Goal: Task Accomplishment & Management: Manage account settings

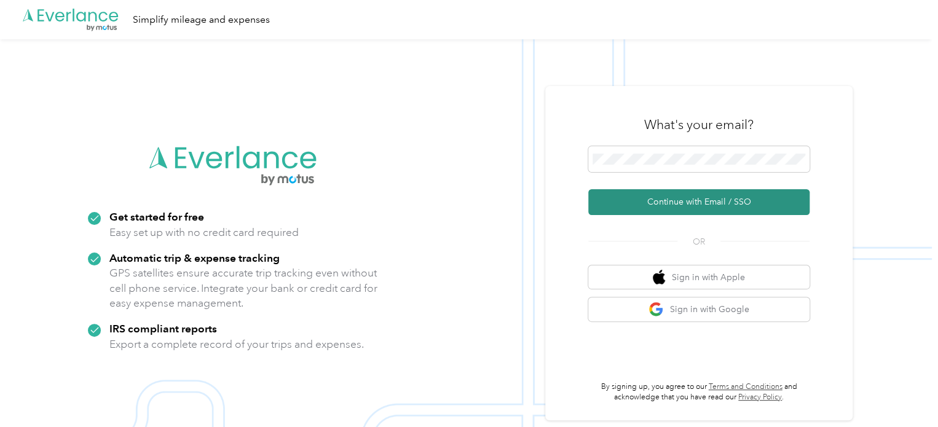
click at [714, 202] on button "Continue with Email / SSO" at bounding box center [698, 202] width 221 height 26
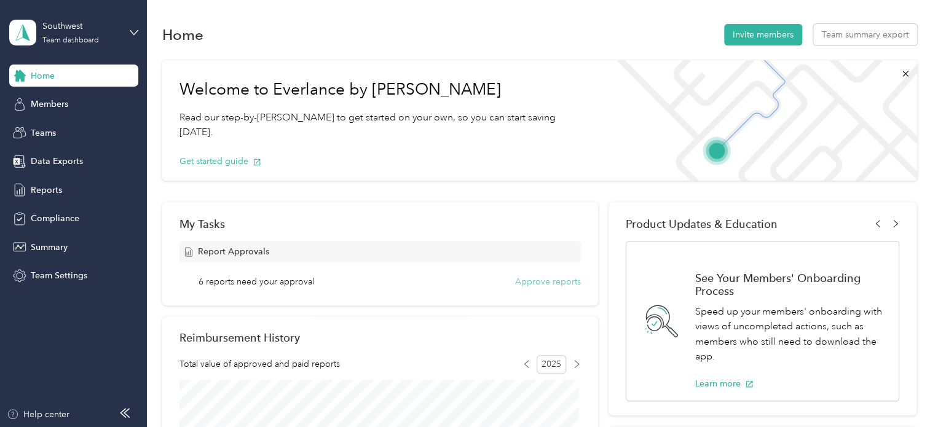
click at [556, 282] on button "Approve reports" at bounding box center [548, 281] width 66 height 13
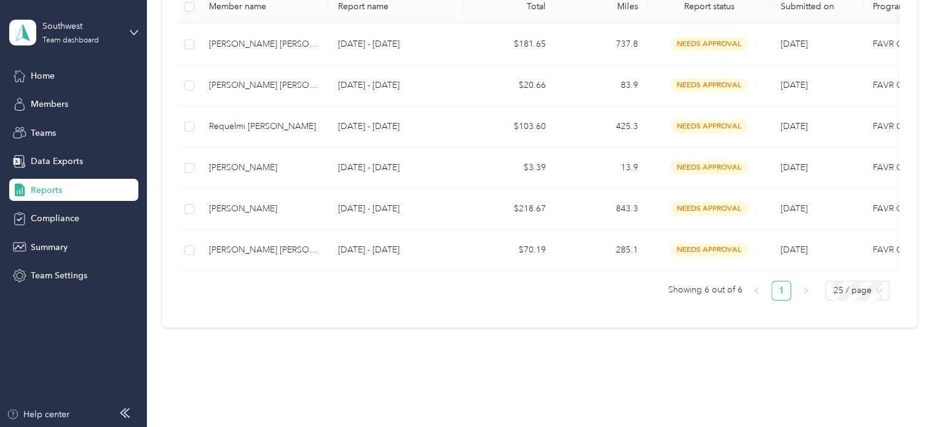
scroll to position [270, 0]
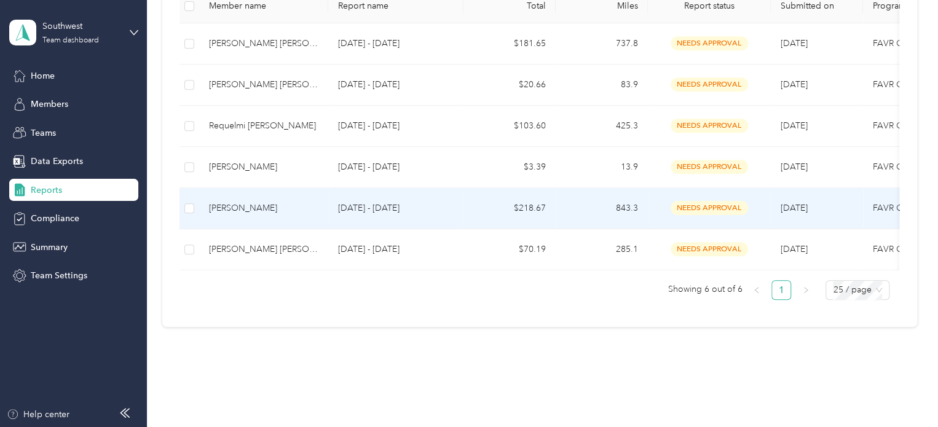
click at [446, 210] on p "[DATE] - [DATE]" at bounding box center [396, 209] width 116 height 14
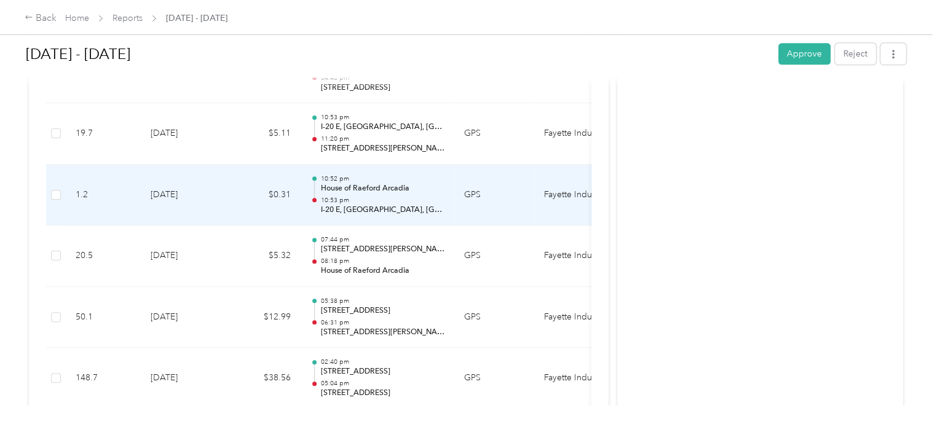
scroll to position [993, 0]
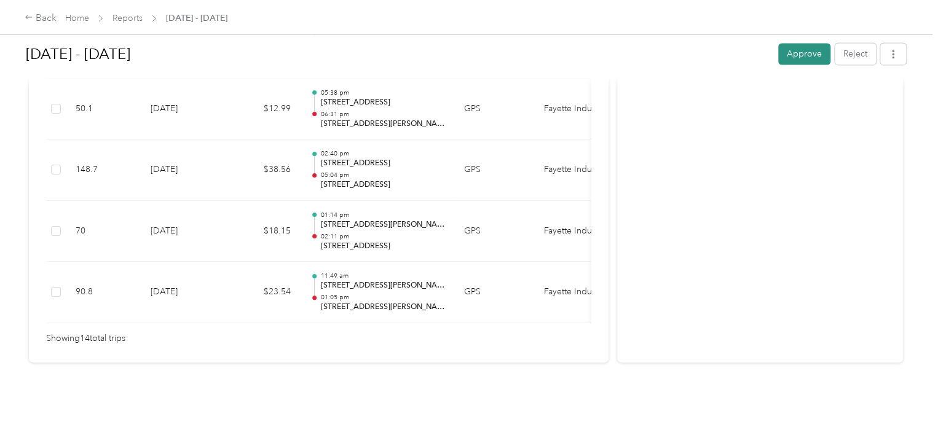
click at [799, 51] on button "Approve" at bounding box center [804, 54] width 52 height 22
click at [47, 20] on div "Back" at bounding box center [41, 18] width 32 height 15
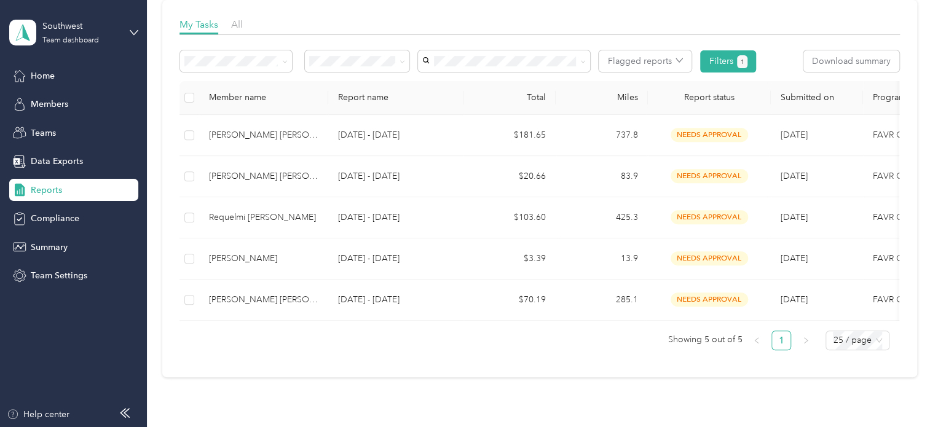
scroll to position [207, 0]
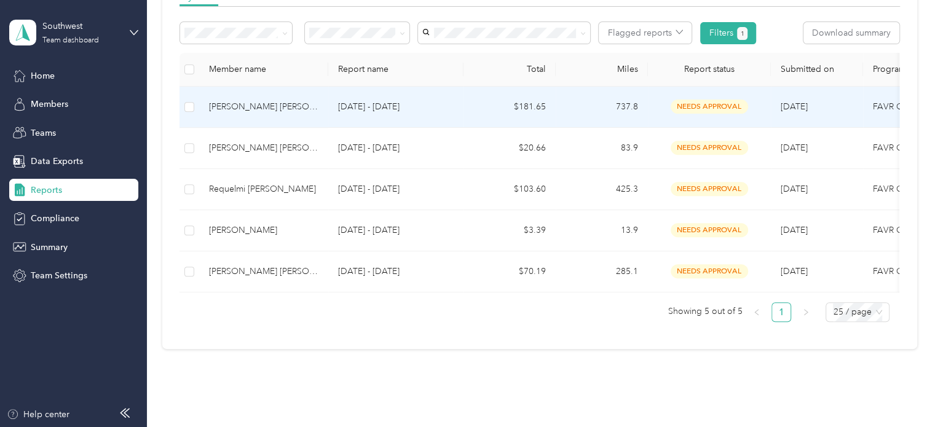
click at [453, 111] on p "[DATE] - [DATE]" at bounding box center [396, 107] width 116 height 14
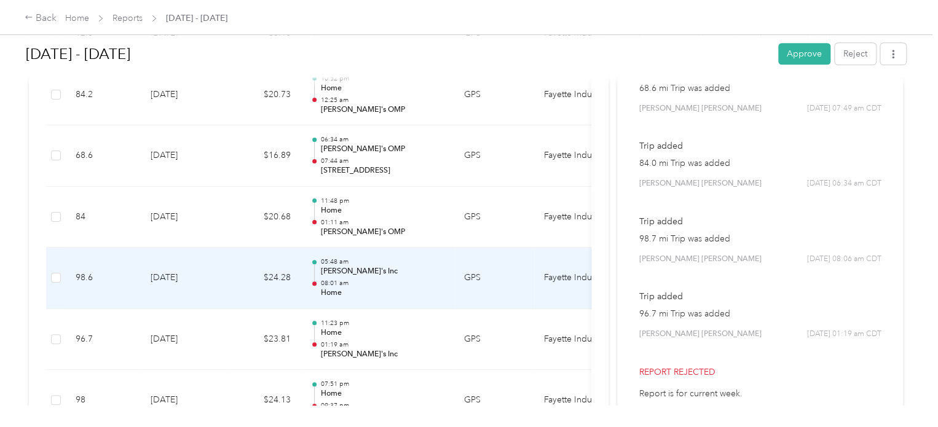
scroll to position [845, 0]
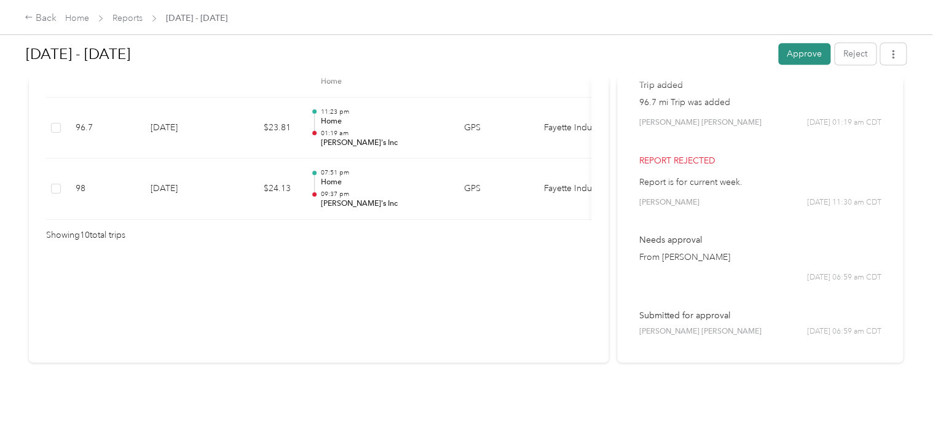
click at [792, 57] on button "Approve" at bounding box center [804, 54] width 52 height 22
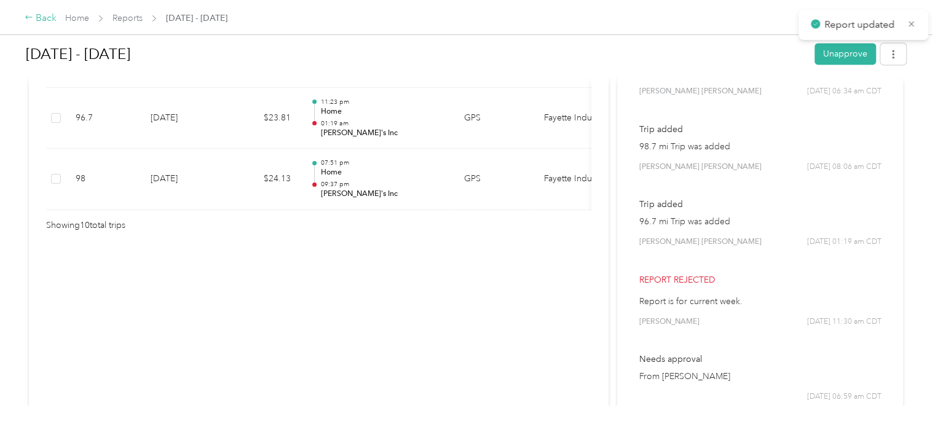
click at [49, 18] on div "Back" at bounding box center [41, 18] width 32 height 15
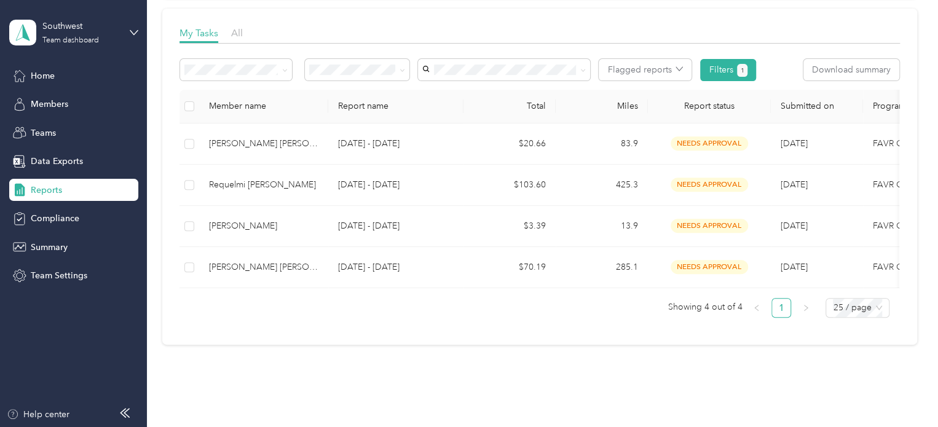
scroll to position [223, 0]
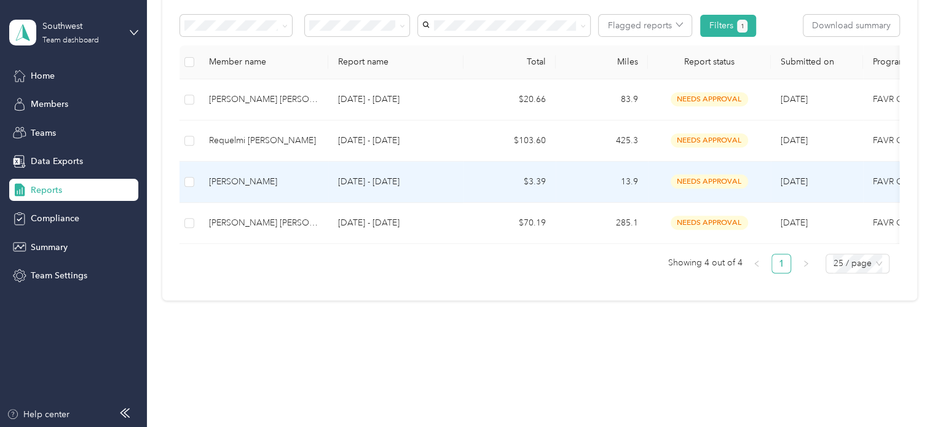
click at [578, 169] on td "13.9" at bounding box center [602, 182] width 92 height 41
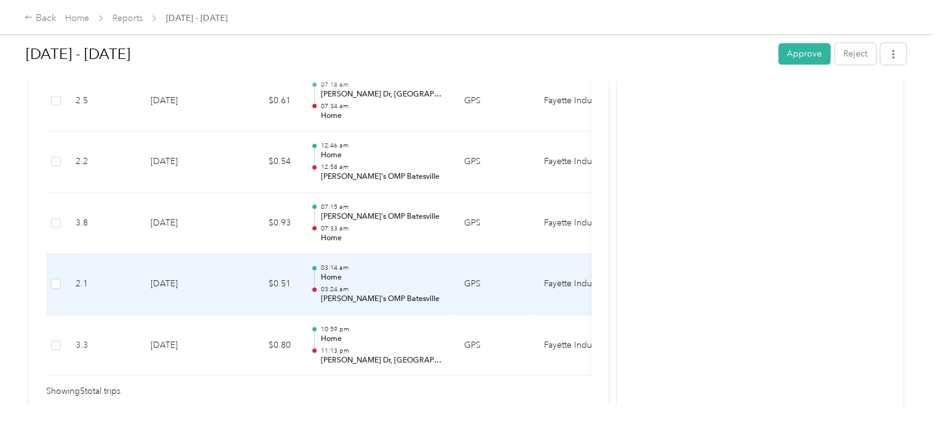
scroll to position [373, 0]
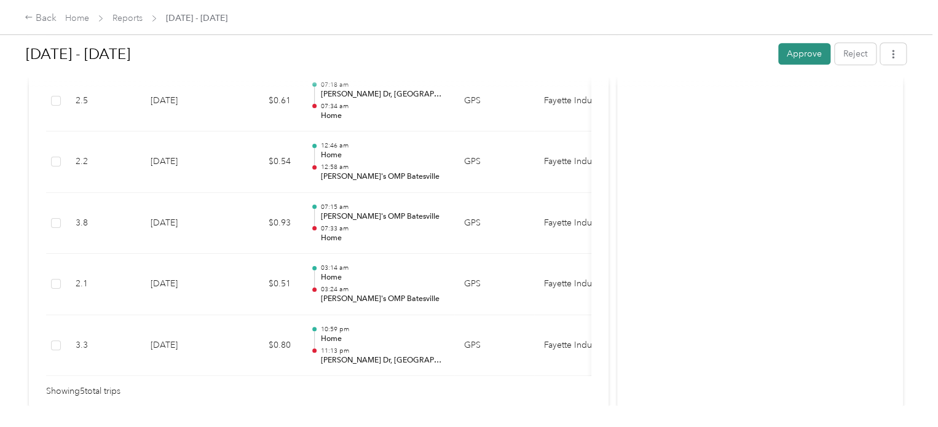
click at [804, 51] on button "Approve" at bounding box center [804, 54] width 52 height 22
click at [41, 17] on div "Back" at bounding box center [41, 18] width 32 height 15
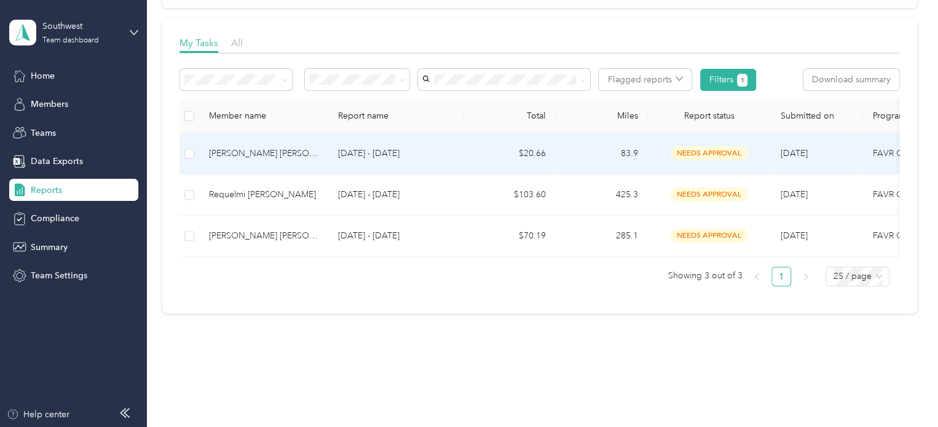
scroll to position [162, 0]
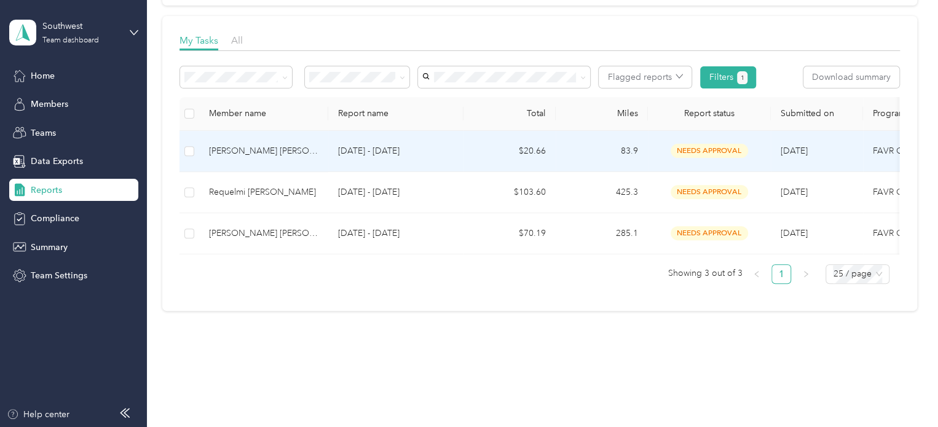
click at [477, 142] on td "$20.66" at bounding box center [509, 151] width 92 height 41
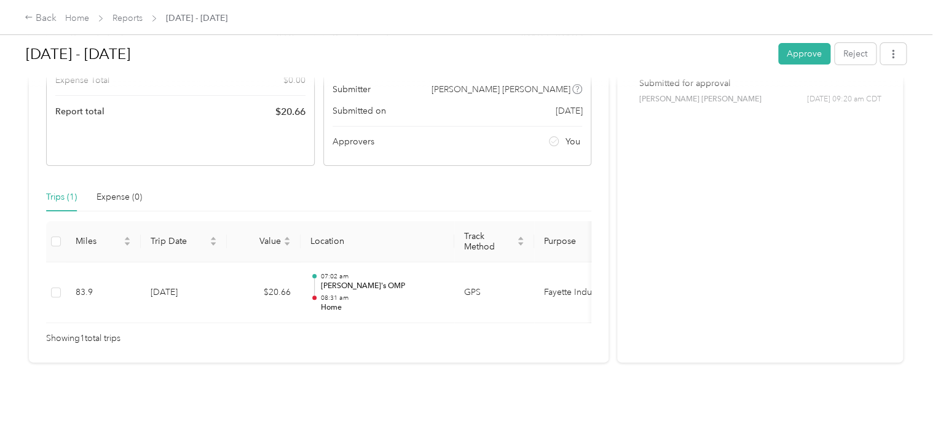
scroll to position [199, 0]
click at [796, 58] on button "Approve" at bounding box center [804, 54] width 52 height 22
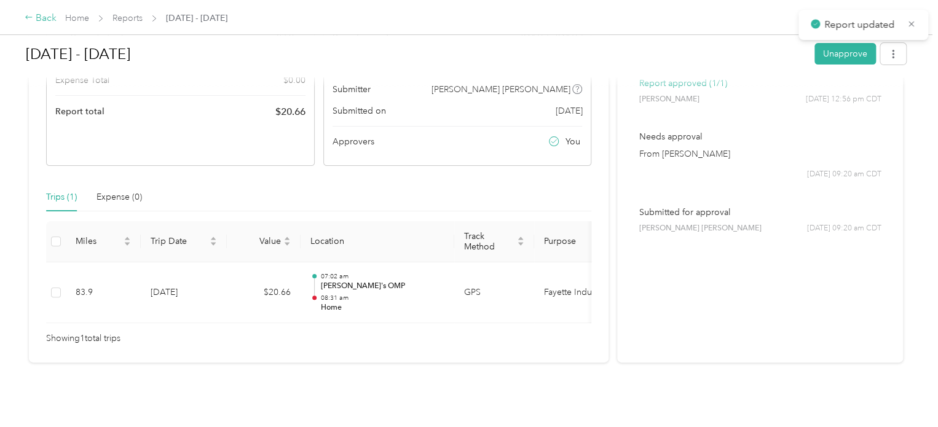
click at [41, 15] on div "Back" at bounding box center [41, 18] width 32 height 15
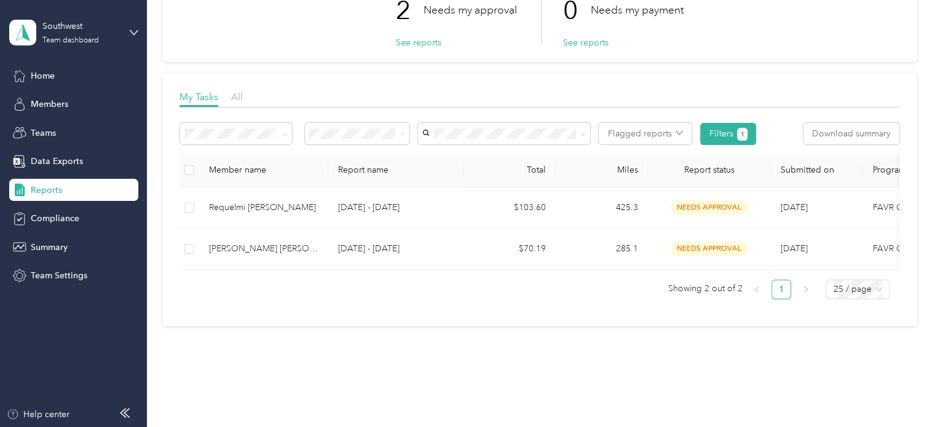
scroll to position [107, 0]
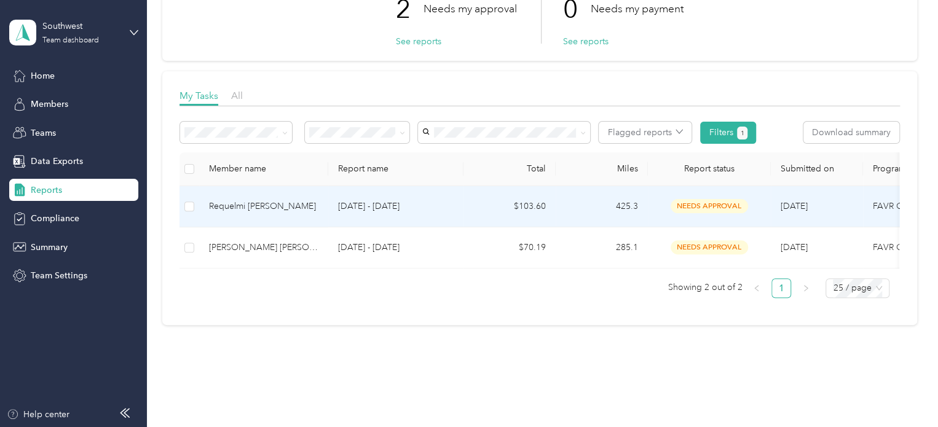
click at [580, 205] on td "425.3" at bounding box center [602, 206] width 92 height 41
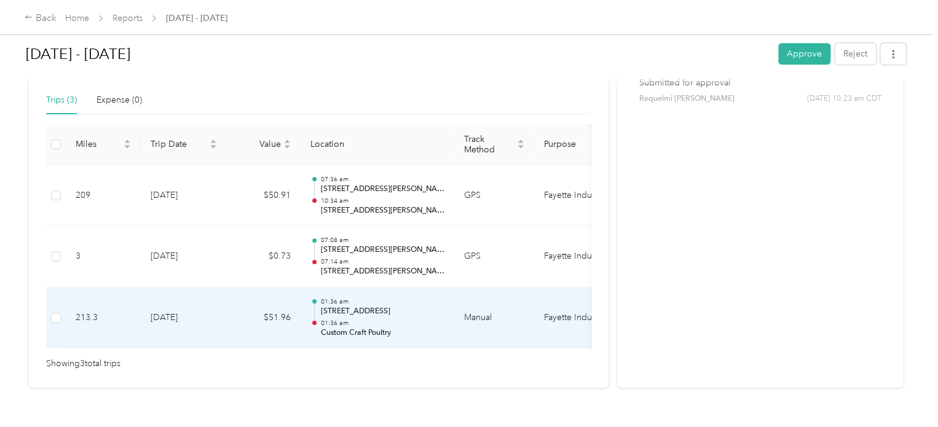
scroll to position [307, 0]
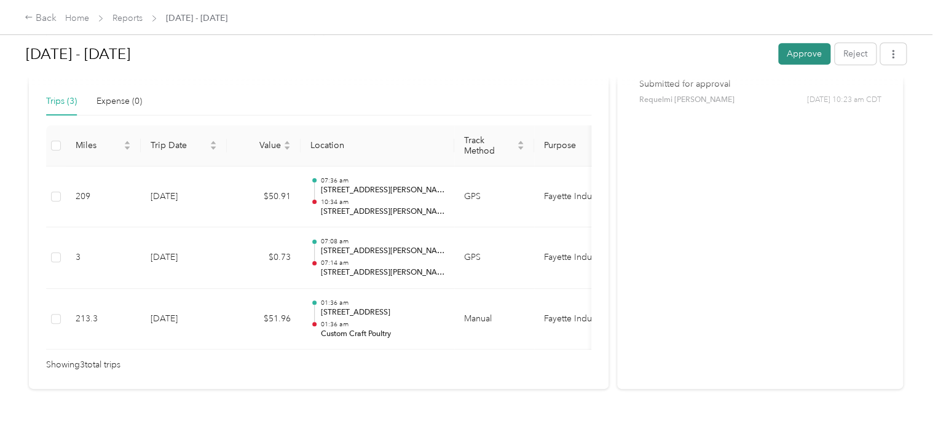
click at [800, 50] on button "Approve" at bounding box center [804, 54] width 52 height 22
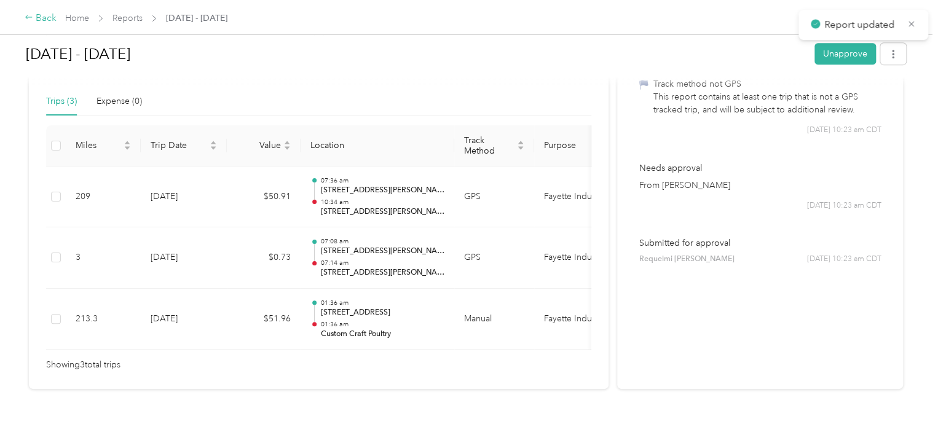
click at [47, 14] on div "Back" at bounding box center [41, 18] width 32 height 15
